Goal: Complete application form

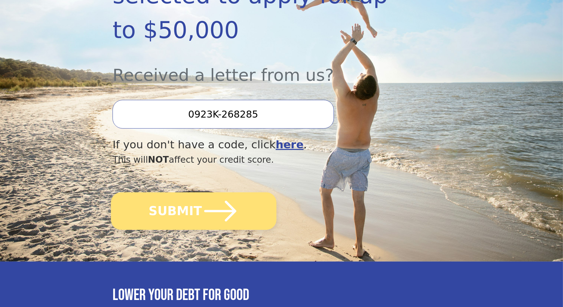
scroll to position [156, 0]
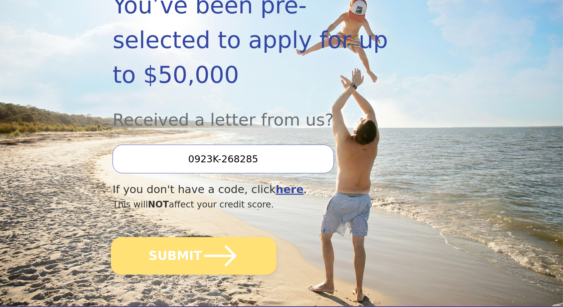
click at [202, 230] on icon "submit" at bounding box center [220, 255] width 37 height 37
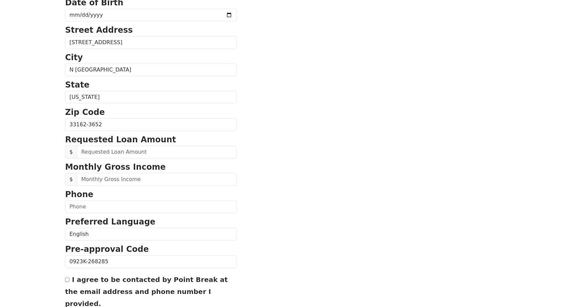
scroll to position [222, 0]
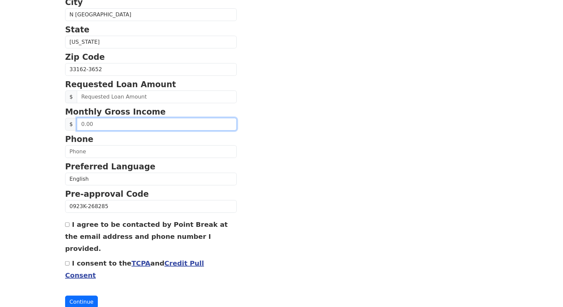
click at [123, 127] on input "text" at bounding box center [157, 124] width 160 height 13
type input "35,000.00"
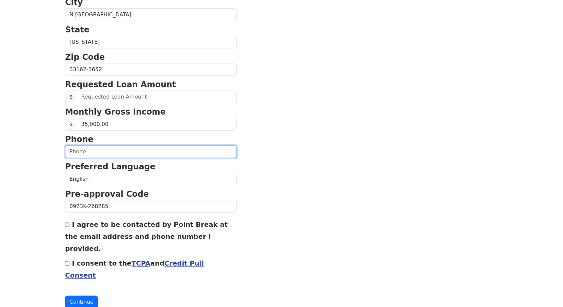
click at [78, 149] on input "text" at bounding box center [151, 151] width 172 height 13
type input "(305) 610-0746"
type input "felixbernabe8390@gmail.com"
type input "(305) 610-0746"
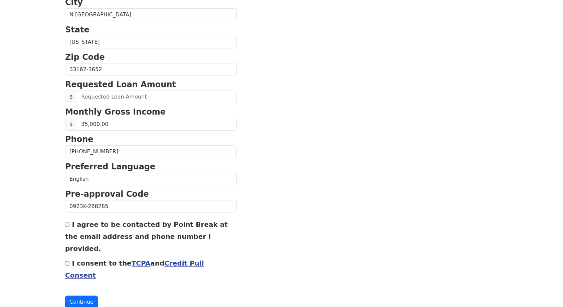
click at [67, 226] on input "I agree to be contacted by Point Break at the email address and phone number I …" at bounding box center [67, 224] width 4 height 4
checkbox input "true"
click at [66, 261] on input "I consent to the TCPA and Credit Pull Consent" at bounding box center [67, 263] width 4 height 4
checkbox input "true"
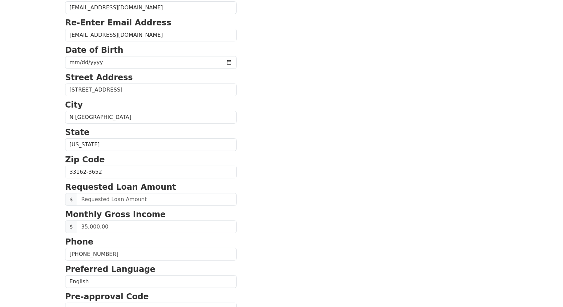
scroll to position [134, 0]
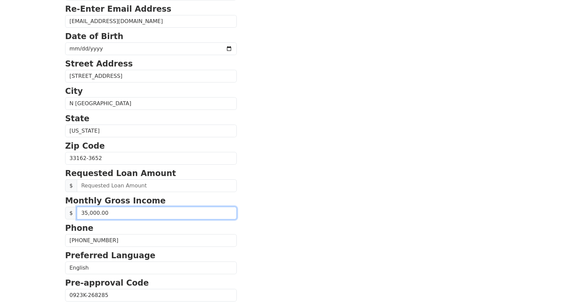
drag, startPoint x: 111, startPoint y: 213, endPoint x: 45, endPoint y: 210, distance: 65.9
click at [45, 173] on html "First Name Felix Last Name Bernabe Email Address felixbernabe8390@gmail.com Re-…" at bounding box center [281, 19] width 563 height 307
type input "4,000.00"
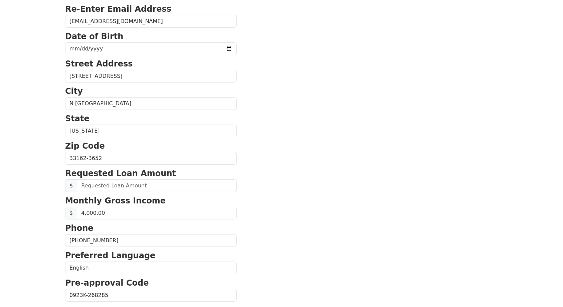
click at [107, 193] on form "First Name Felix Last Name Bernabe Email Address felixbernabe8390@gmail.com Re-…" at bounding box center [151, 159] width 172 height 476
click at [114, 188] on input "text" at bounding box center [157, 185] width 160 height 13
click at [83, 186] on input "30,000.00" at bounding box center [157, 185] width 160 height 13
type input "35,000.00"
click at [328, 211] on section "First Name Felix Last Name Bernabe Email Address felixbernabe8390@gmail.com Re-…" at bounding box center [281, 159] width 433 height 476
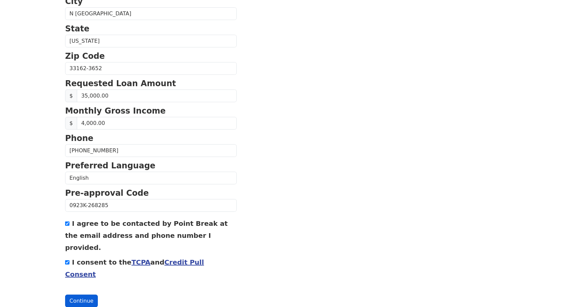
click at [73, 294] on button "Continue" at bounding box center [81, 300] width 33 height 13
click at [79, 295] on button "Continue" at bounding box center [81, 301] width 33 height 13
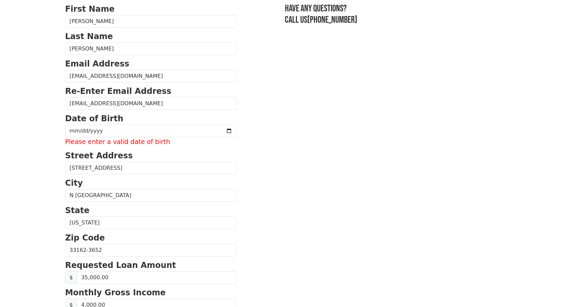
scroll to position [0, 0]
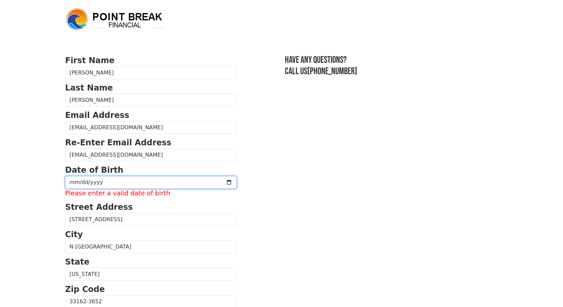
click at [115, 177] on input "date" at bounding box center [151, 182] width 172 height 13
type input "1990-08-03"
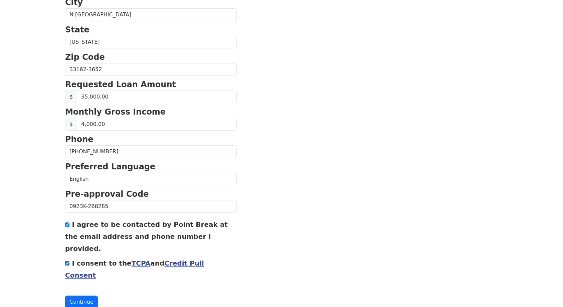
scroll to position [223, 0]
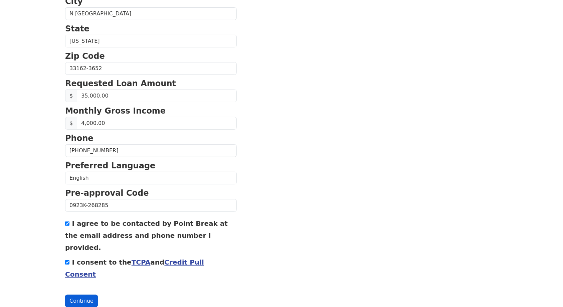
click at [74, 294] on button "Continue" at bounding box center [81, 300] width 33 height 13
